Goal: Entertainment & Leisure: Consume media (video, audio)

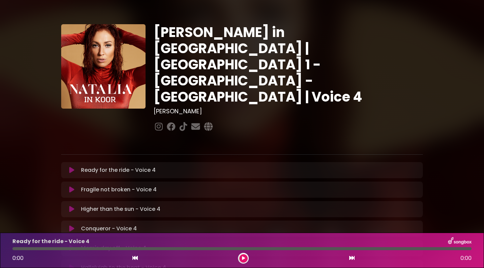
click at [449, 192] on div "[PERSON_NAME] in [GEOGRAPHIC_DATA] | [GEOGRAPHIC_DATA] 1 - [GEOGRAPHIC_DATA] - …" at bounding box center [242, 206] width 444 height 396
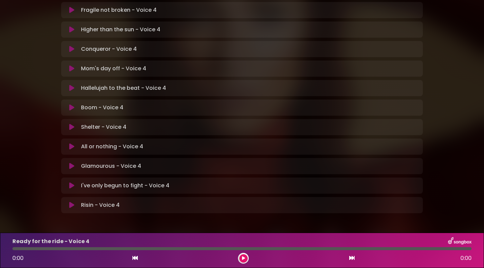
scroll to position [178, 0]
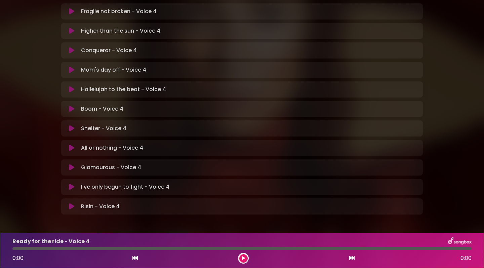
click at [72, 184] on icon at bounding box center [71, 187] width 5 height 7
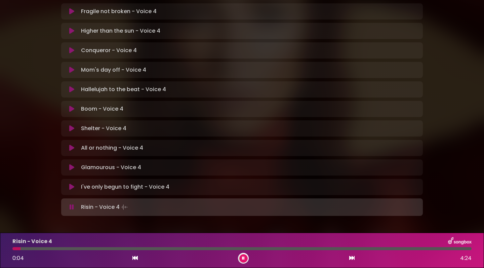
click at [330, 237] on div "Risin - Voice 4 0:04 4:24" at bounding box center [242, 250] width 484 height 35
click at [245, 258] on button at bounding box center [244, 258] width 8 height 8
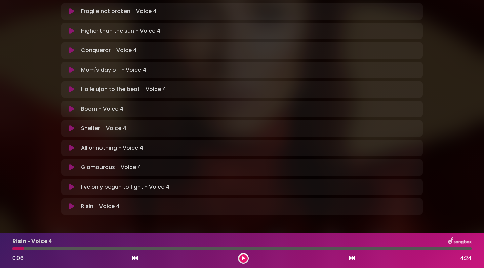
click at [72, 184] on icon at bounding box center [71, 187] width 5 height 7
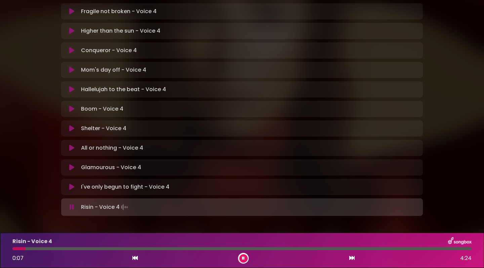
click at [246, 259] on button at bounding box center [244, 258] width 8 height 8
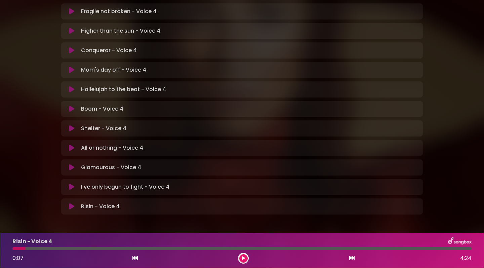
click at [483, 77] on div "[PERSON_NAME] in [GEOGRAPHIC_DATA] | [GEOGRAPHIC_DATA] 1 - [GEOGRAPHIC_DATA] - …" at bounding box center [242, 28] width 484 height 396
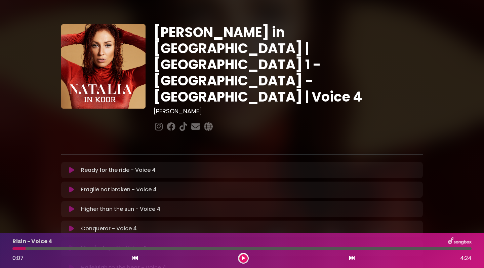
scroll to position [0, 0]
click at [99, 166] on p "Ready for the ride - Voice 4 Loading Track..." at bounding box center [118, 170] width 75 height 8
click at [72, 167] on icon at bounding box center [71, 170] width 5 height 7
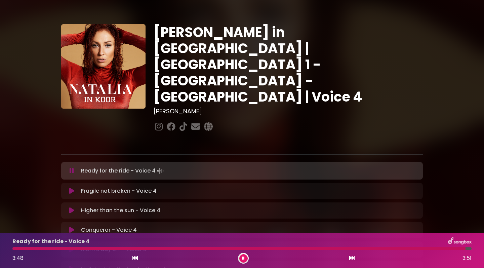
click at [135, 258] on icon at bounding box center [135, 257] width 5 height 5
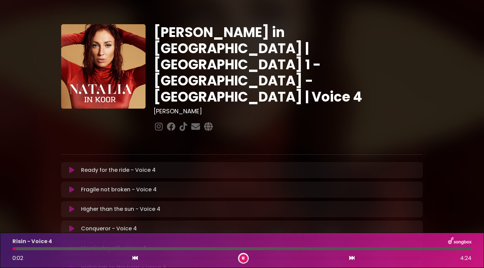
click at [71, 167] on icon at bounding box center [71, 170] width 5 height 7
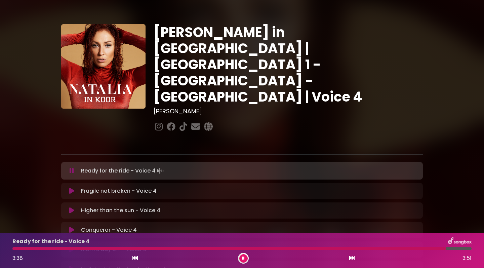
click at [245, 257] on button at bounding box center [244, 258] width 8 height 8
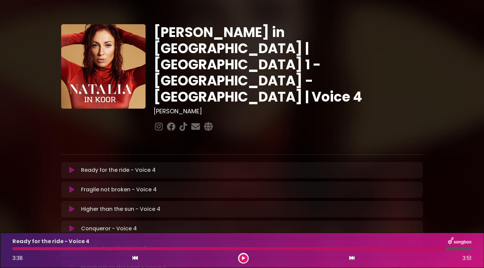
click at [72, 167] on icon at bounding box center [71, 170] width 5 height 7
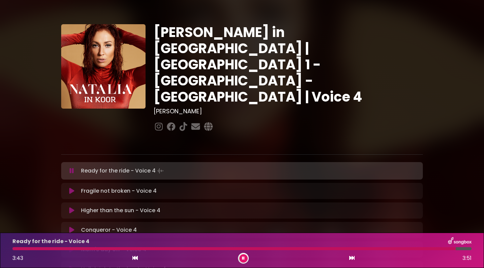
click at [135, 258] on icon at bounding box center [135, 257] width 5 height 5
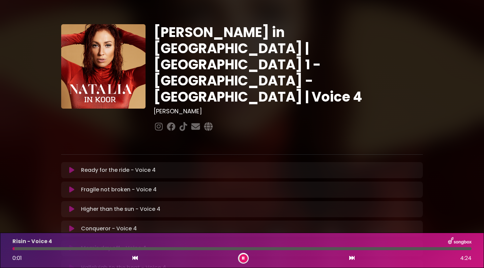
click at [72, 167] on icon at bounding box center [71, 170] width 5 height 7
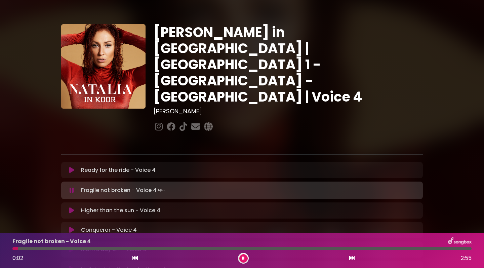
click at [240, 259] on button at bounding box center [244, 258] width 8 height 8
